Goal: Find specific page/section: Find specific page/section

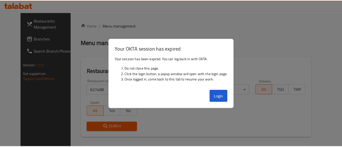
scroll to position [74, 0]
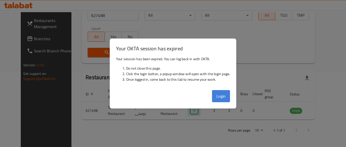
click at [221, 93] on button "Login" at bounding box center [221, 96] width 18 height 12
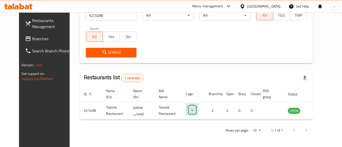
click at [220, 95] on th "Branches" at bounding box center [214, 93] width 18 height 15
click at [277, 7] on div "[GEOGRAPHIC_DATA]" at bounding box center [263, 7] width 33 height 6
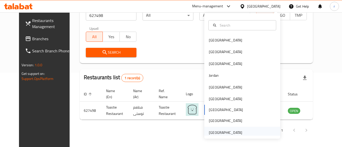
click at [209, 131] on div "[GEOGRAPHIC_DATA]" at bounding box center [225, 133] width 33 height 6
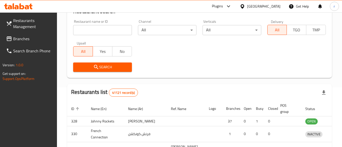
scroll to position [74, 0]
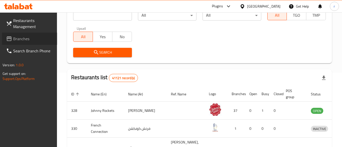
click at [15, 38] on span "Branches" at bounding box center [33, 39] width 40 height 6
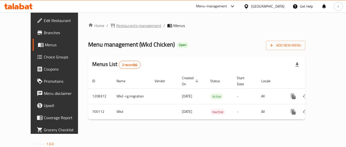
click at [127, 26] on span "Restaurants management" at bounding box center [138, 26] width 45 height 6
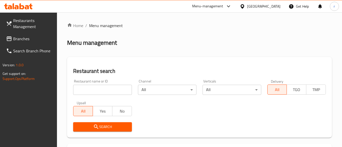
click at [81, 92] on input "search" at bounding box center [102, 90] width 59 height 10
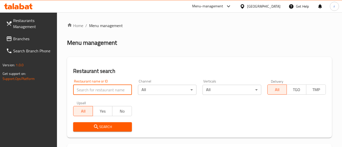
drag, startPoint x: 81, startPoint y: 92, endPoint x: 87, endPoint y: 96, distance: 7.5
click at [81, 92] on input "search" at bounding box center [102, 90] width 59 height 10
paste input "644187"
type input "644187"
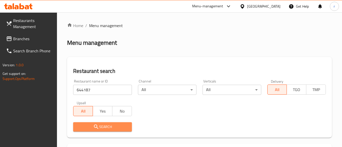
click at [89, 123] on button "Search" at bounding box center [102, 126] width 59 height 9
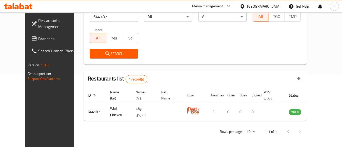
scroll to position [74, 0]
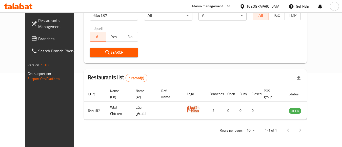
click at [269, 4] on div "[GEOGRAPHIC_DATA]" at bounding box center [263, 7] width 33 height 6
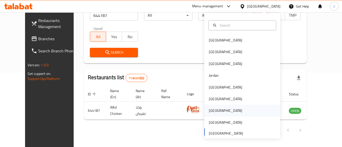
click at [211, 111] on div "[GEOGRAPHIC_DATA]" at bounding box center [225, 111] width 33 height 6
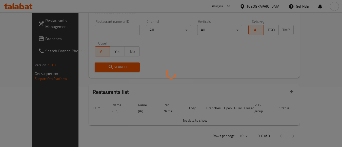
scroll to position [74, 0]
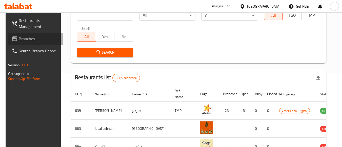
click at [20, 41] on span "Branches" at bounding box center [39, 39] width 40 height 6
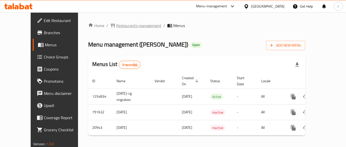
click at [116, 28] on span "Restaurants management" at bounding box center [138, 26] width 45 height 6
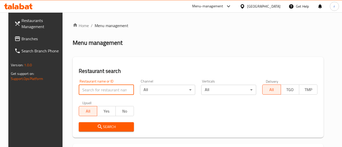
click at [91, 90] on input "search" at bounding box center [106, 90] width 55 height 10
paste input "11105"
type input "11105"
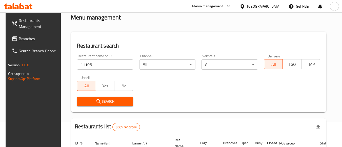
drag, startPoint x: 121, startPoint y: 99, endPoint x: 162, endPoint y: 91, distance: 42.4
click at [120, 99] on span "Search" at bounding box center [105, 102] width 48 height 6
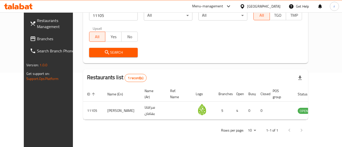
scroll to position [74, 0]
